Goal: Task Accomplishment & Management: Complete application form

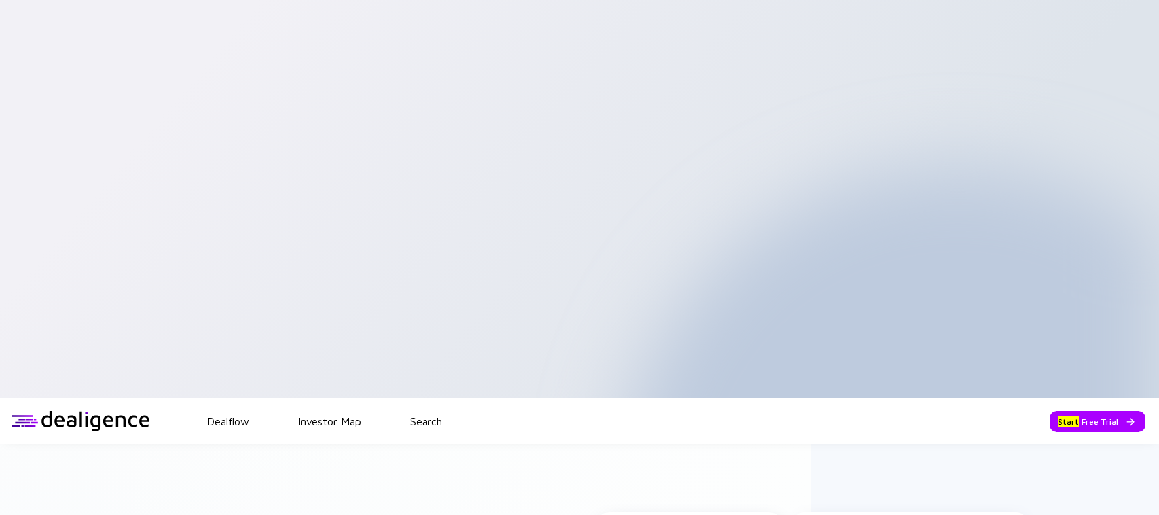
select select "VCT"
select select "startup"
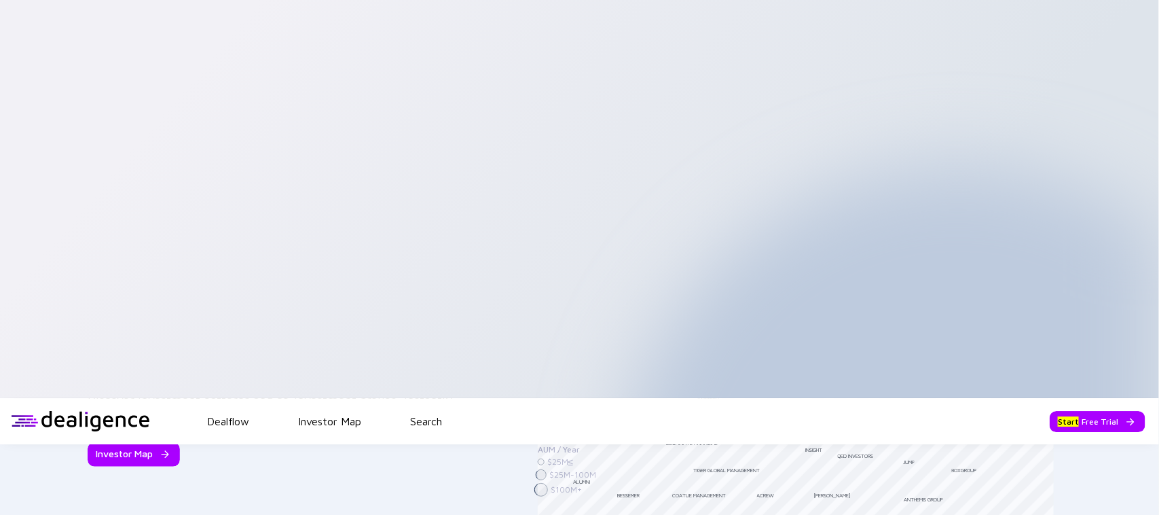
type input "Dealigence Data Labs Ltd."
click at [86, 102] on span "Revert?" at bounding box center [66, 96] width 37 height 12
click at [11, 102] on button at bounding box center [5, 100] width 11 height 4
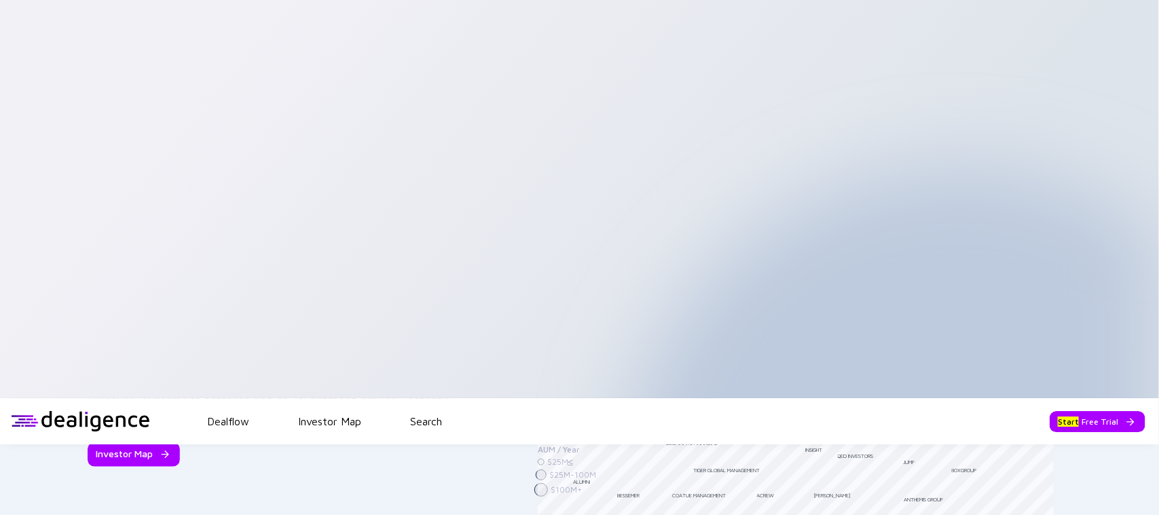
paste textarea "Dealigence Data Labs"
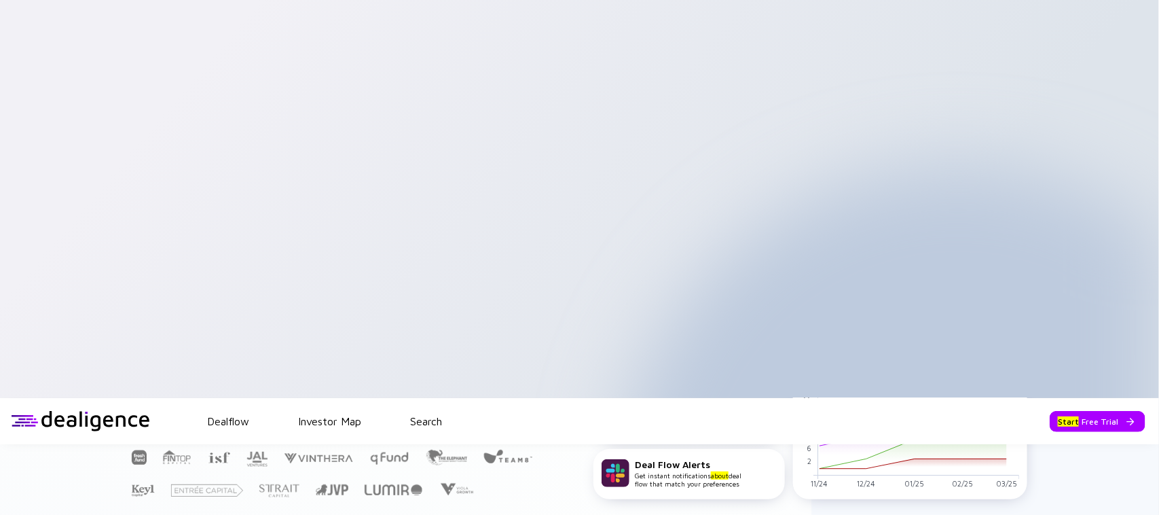
scroll to position [174, 0]
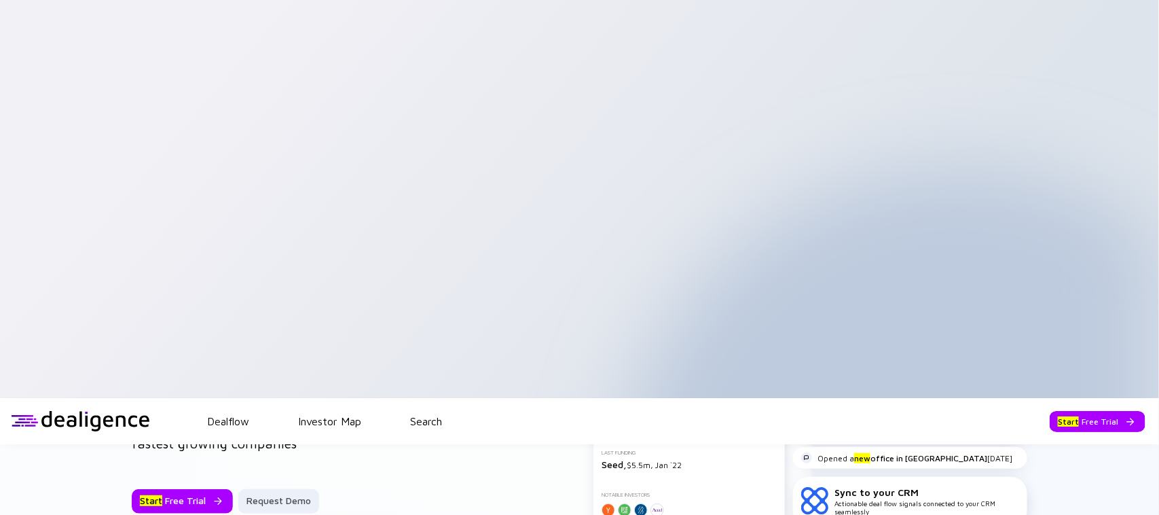
type textarea "Dealigence Data Labs"
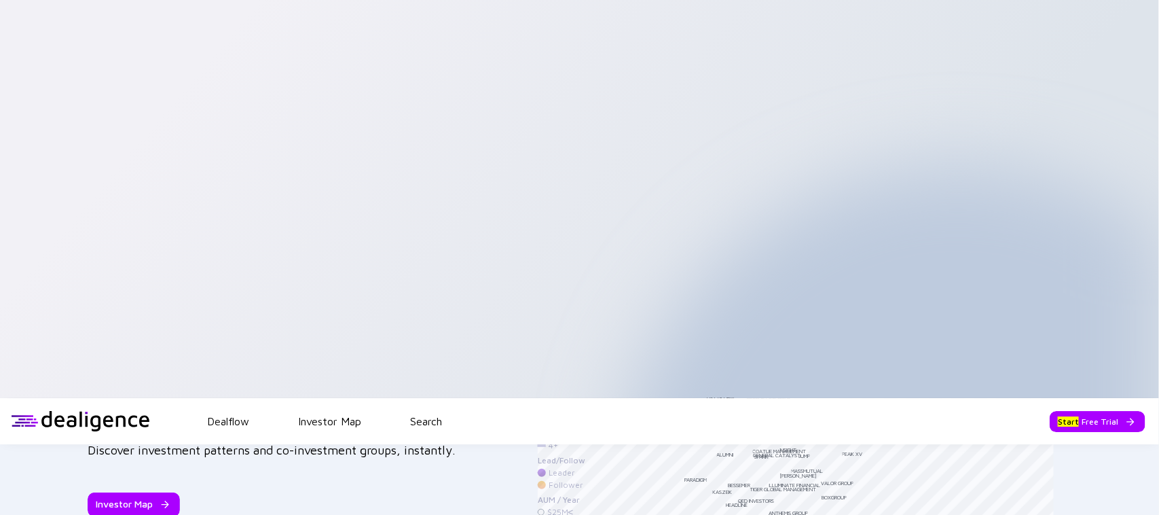
scroll to position [2126, 0]
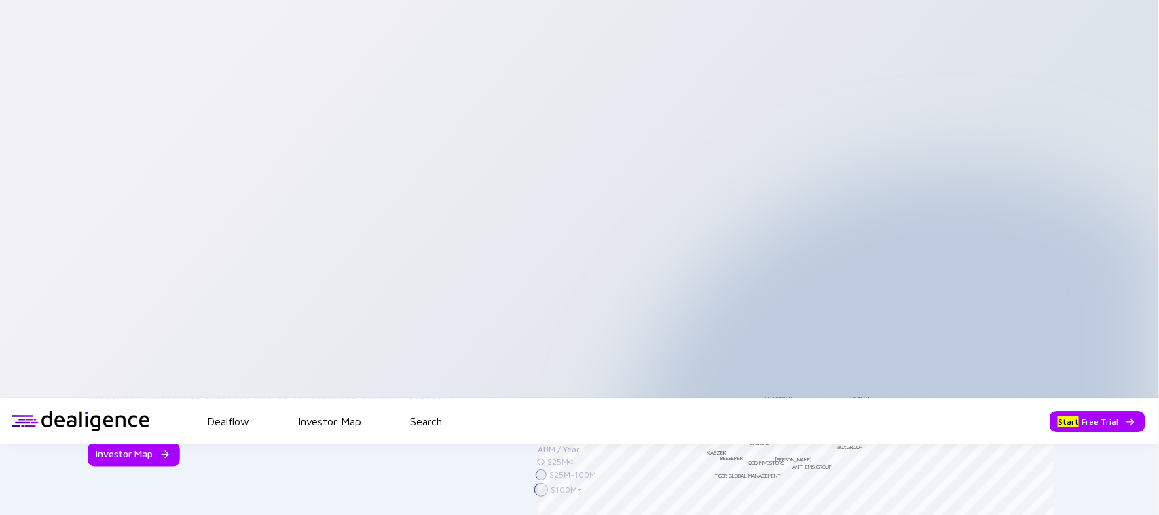
select select "ISR"
type input "2022"
type input "[URL][DOMAIN_NAME]"
type textarea "Dealigence Data Labs redefining the rules of deal making with a world class dat…"
type input "5"
